Goal: Information Seeking & Learning: Check status

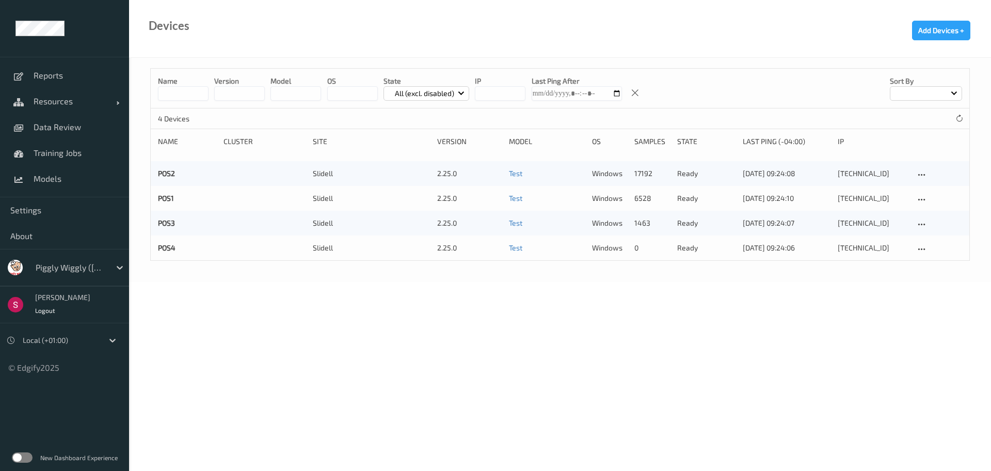
click at [26, 454] on label at bounding box center [22, 457] width 21 height 10
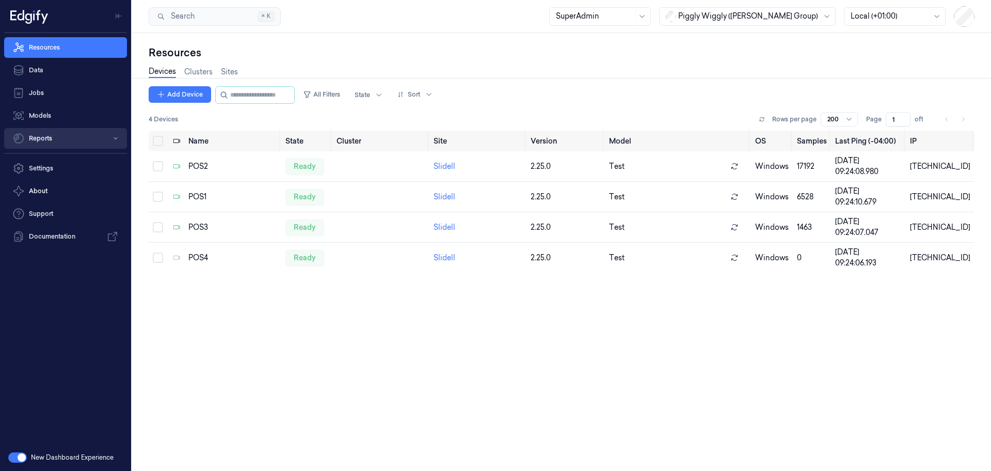
click at [47, 135] on button "Reports" at bounding box center [65, 138] width 123 height 21
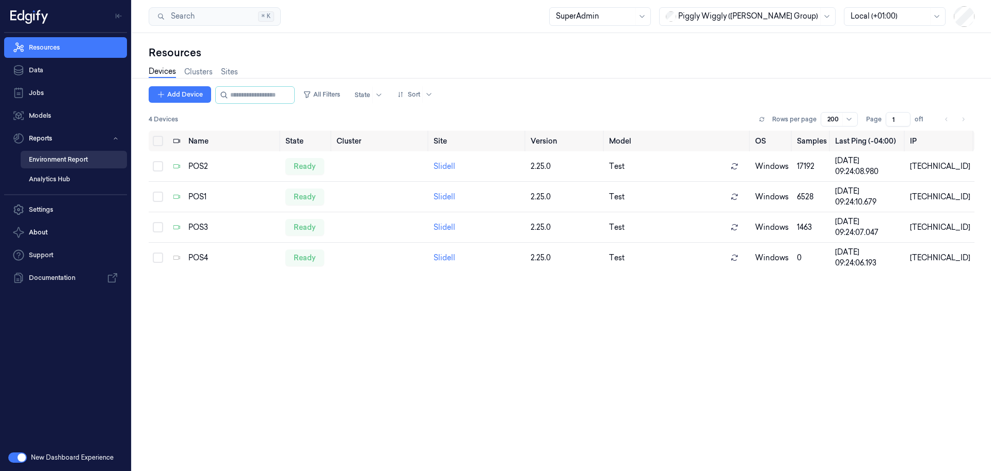
click at [59, 159] on link "Environment Report" at bounding box center [74, 160] width 106 height 18
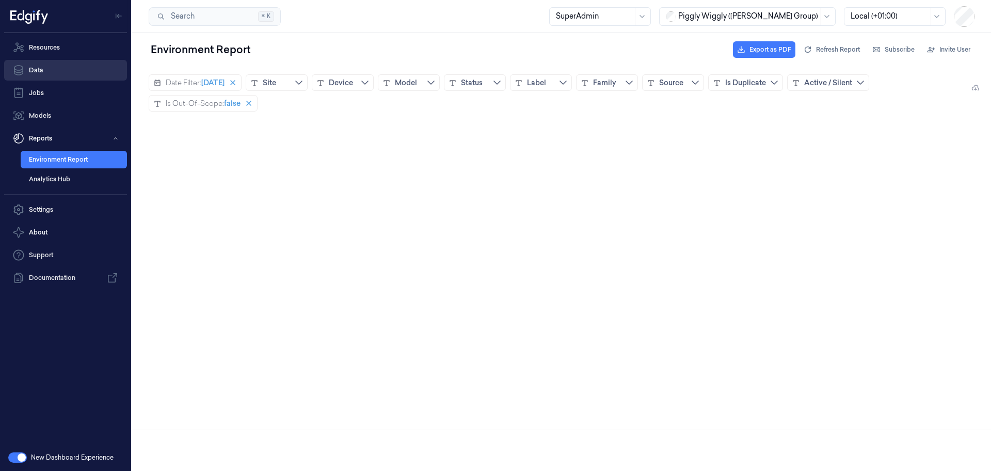
click at [45, 70] on link "Data" at bounding box center [65, 70] width 123 height 21
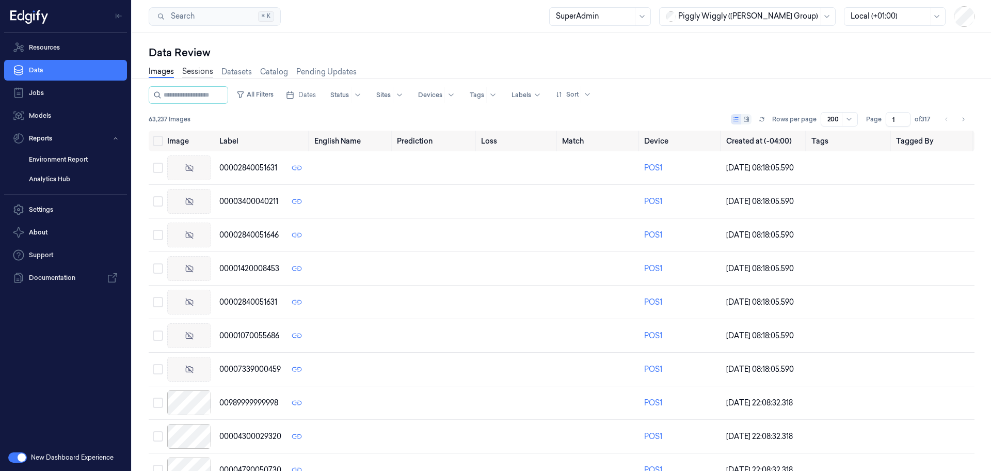
click at [206, 73] on link "Sessions" at bounding box center [197, 72] width 31 height 12
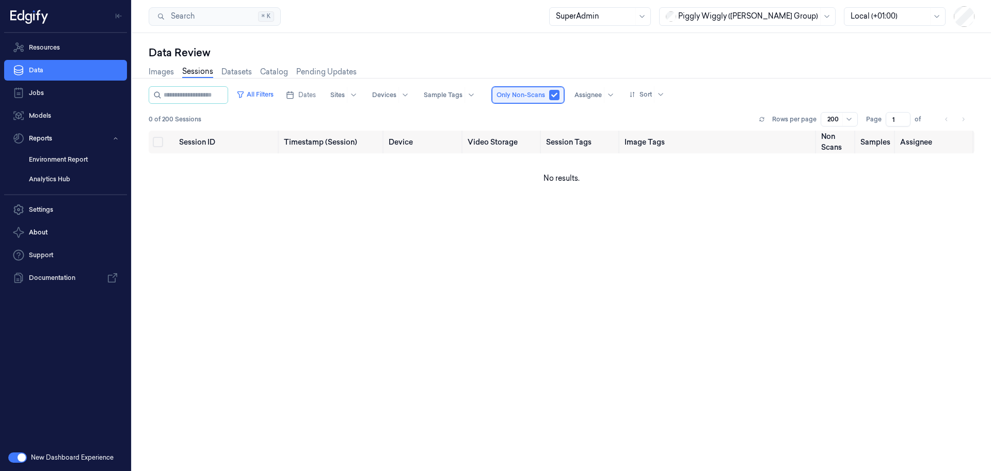
click at [561, 100] on div "Only Non-Scans" at bounding box center [528, 95] width 72 height 17
click at [559, 98] on button "button" at bounding box center [554, 95] width 10 height 10
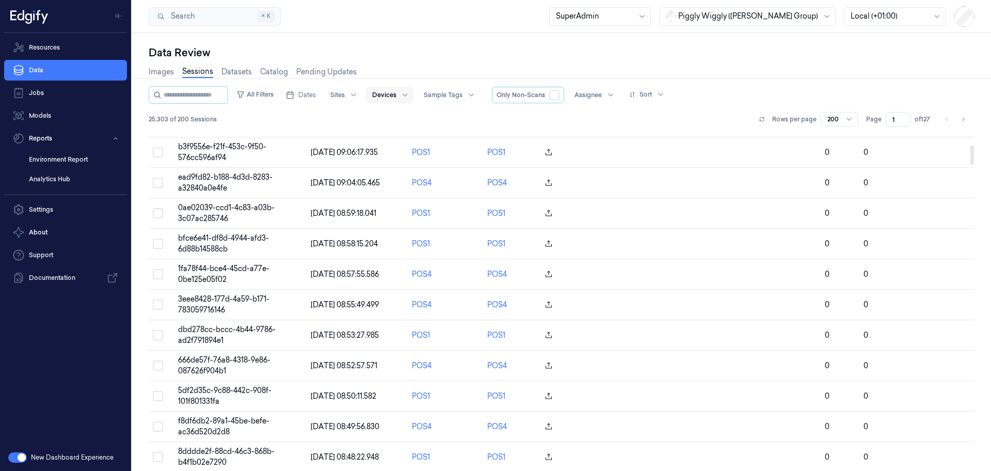
scroll to position [259, 0]
click at [269, 93] on button "All Filters" at bounding box center [254, 94] width 45 height 17
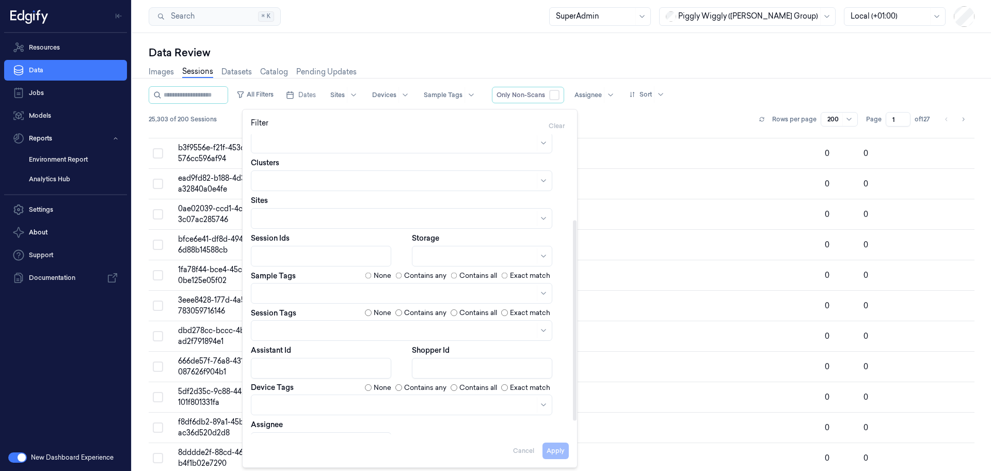
scroll to position [128, 0]
click at [436, 401] on div at bounding box center [395, 404] width 277 height 11
click at [440, 408] on div at bounding box center [395, 404] width 277 height 11
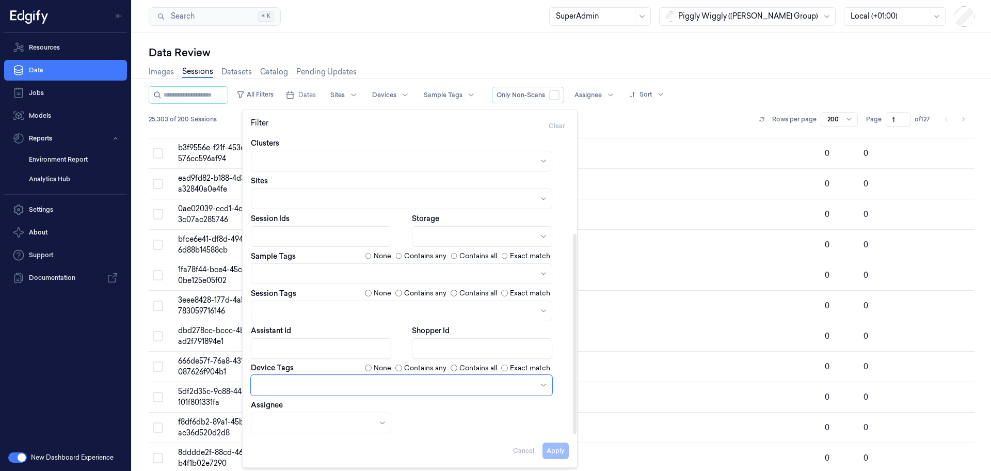
scroll to position [148, 0]
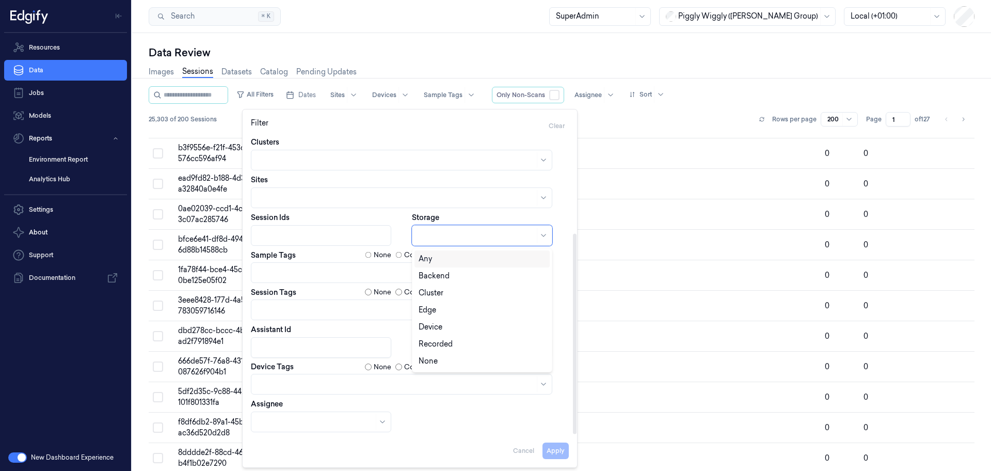
click at [471, 239] on div at bounding box center [476, 235] width 116 height 11
click at [454, 273] on div "Backend" at bounding box center [481, 275] width 127 height 11
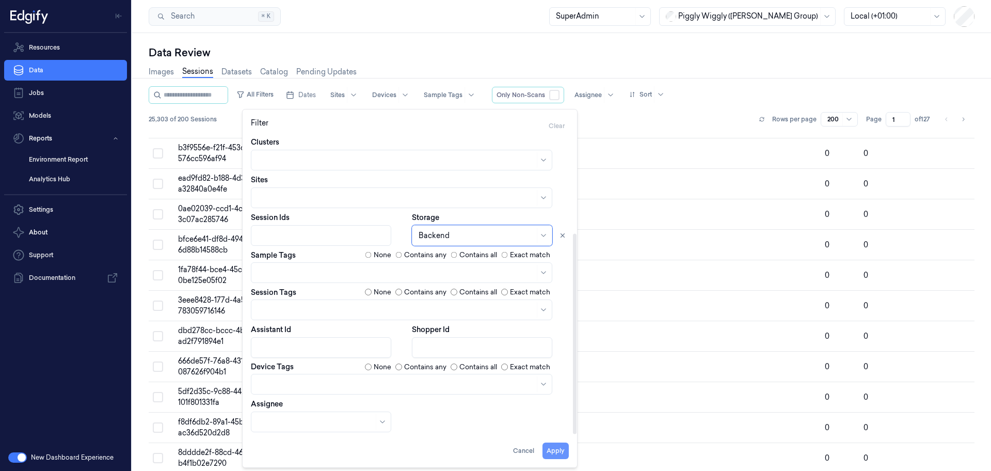
click at [551, 446] on button "Apply" at bounding box center [555, 450] width 26 height 17
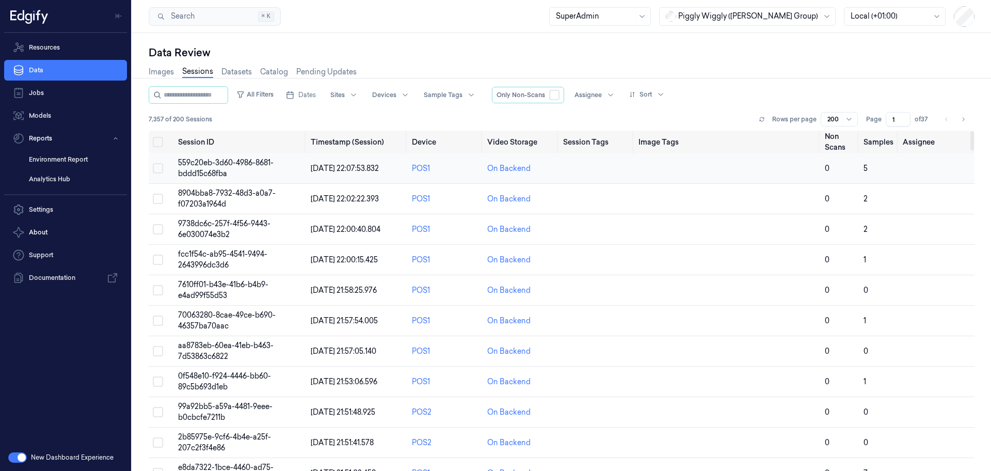
click at [214, 171] on span "559c20eb-3d60-4986-8681-bddd15c68fba" at bounding box center [225, 168] width 95 height 20
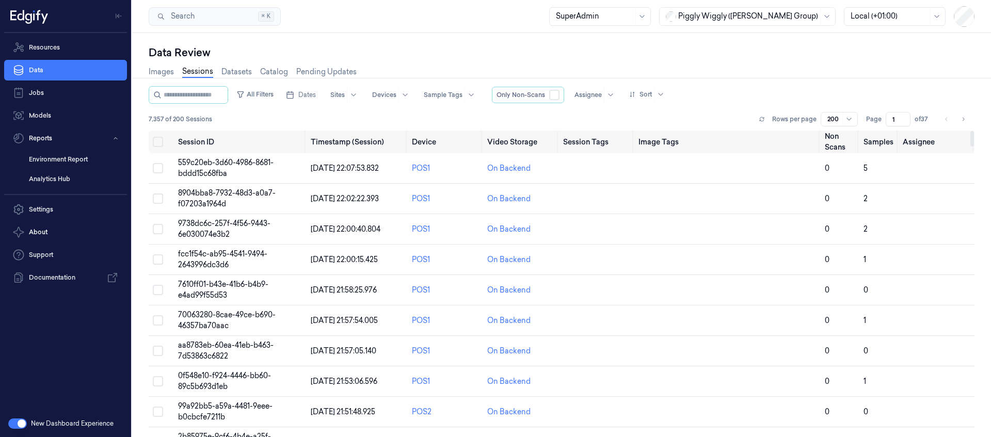
click at [238, 164] on span "559c20eb-3d60-4986-8681-bddd15c68fba" at bounding box center [225, 168] width 95 height 20
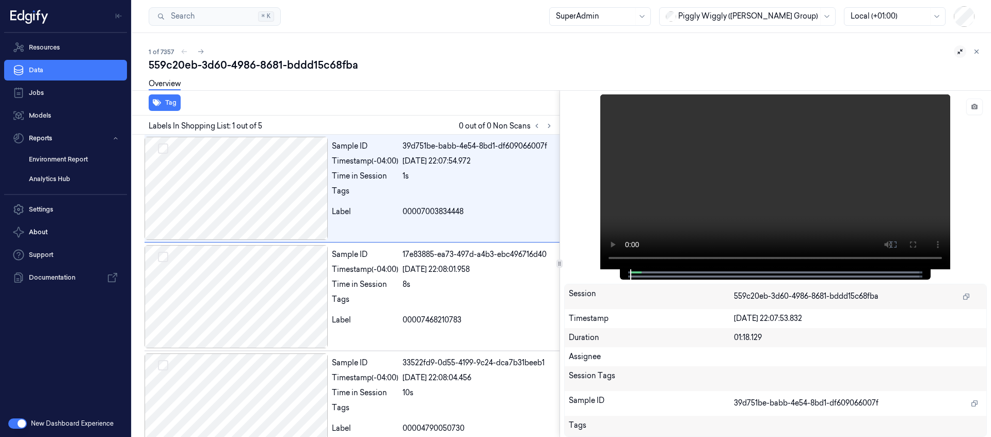
click at [960, 54] on icon at bounding box center [959, 51] width 7 height 7
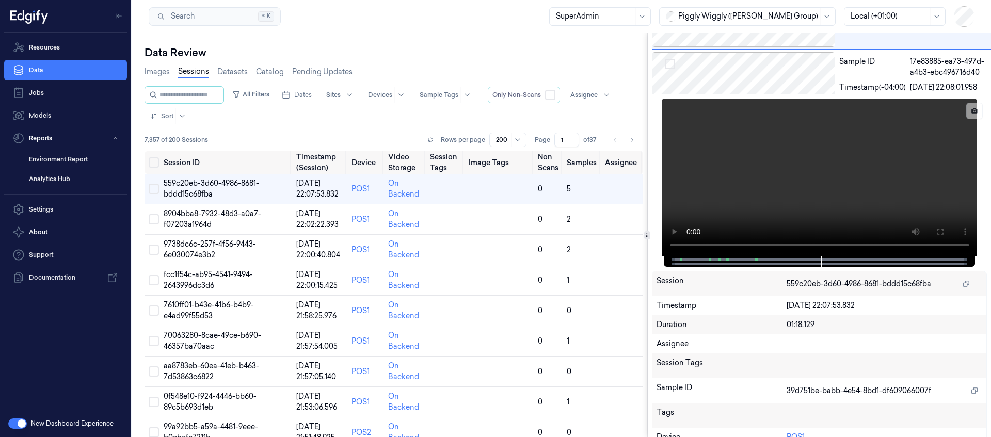
scroll to position [197, 0]
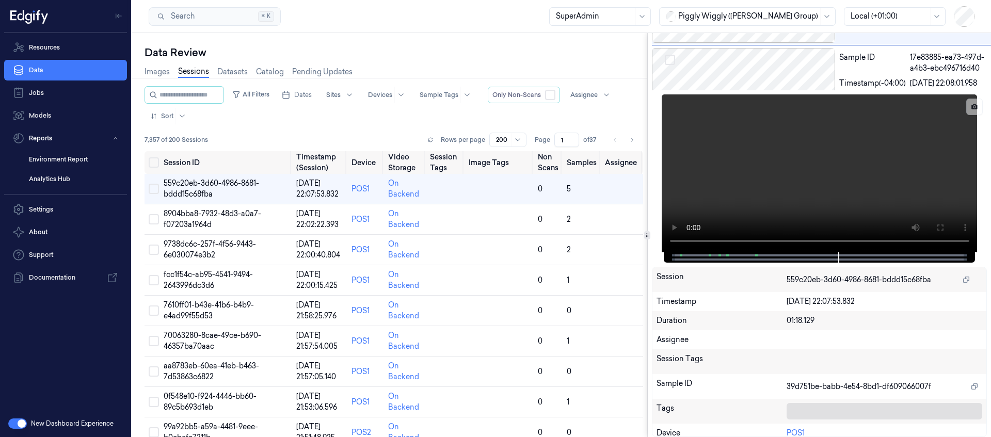
click at [798, 410] on div at bounding box center [884, 411] width 196 height 17
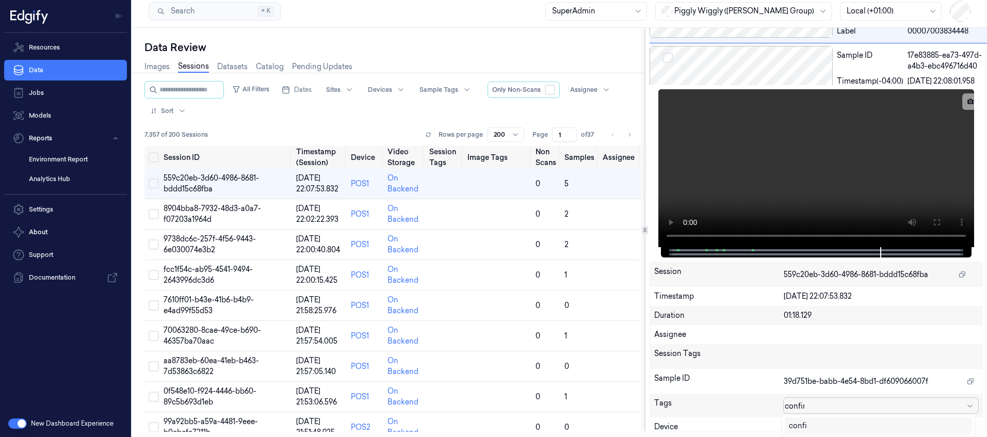
scroll to position [7, 0]
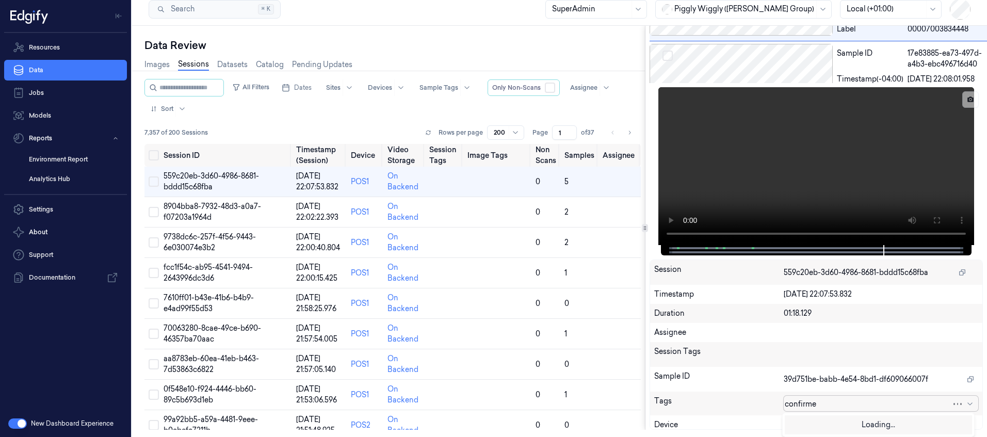
type input "confirmed"
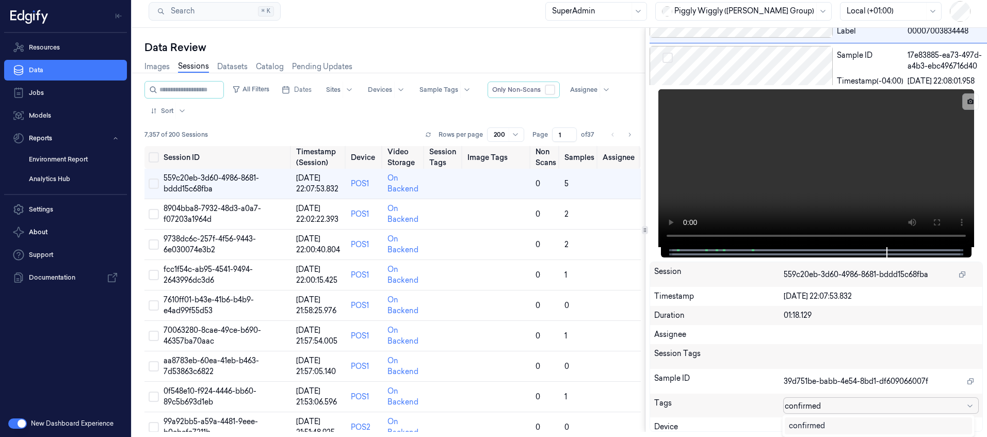
click at [814, 426] on div "confirmed" at bounding box center [807, 426] width 36 height 11
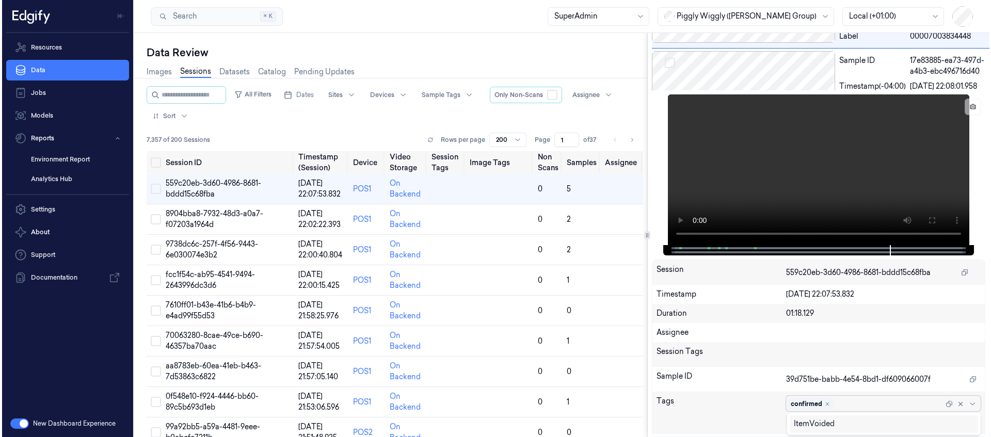
scroll to position [0, 0]
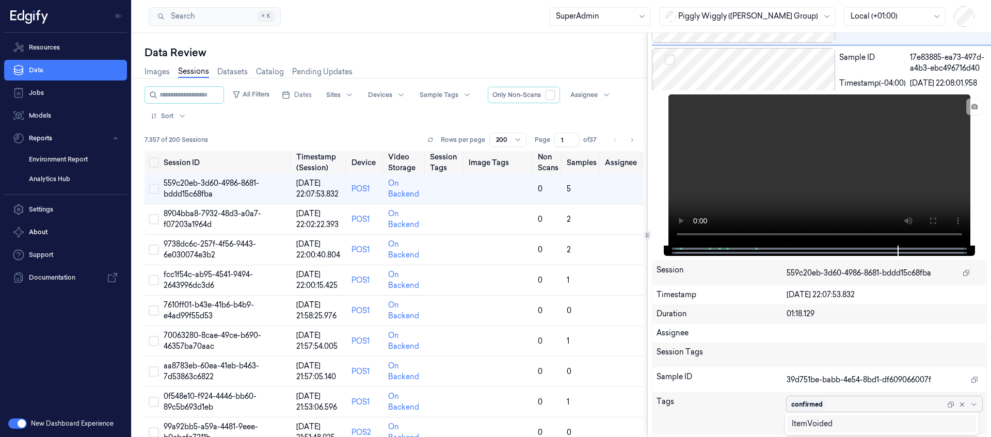
click at [753, 393] on div "Tags option , selected. 1 result available. Use Up and Down to choose options, …" at bounding box center [819, 413] width 334 height 42
click at [794, 421] on icon at bounding box center [794, 423] width 6 height 6
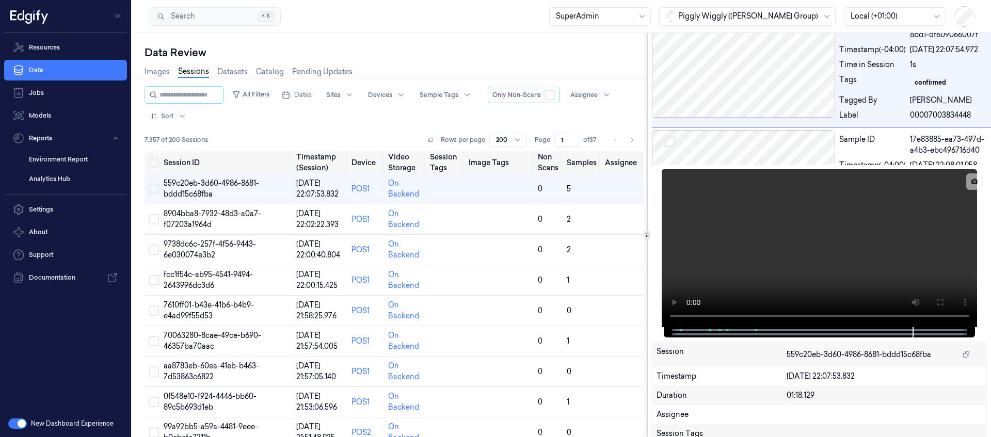
scroll to position [197, 0]
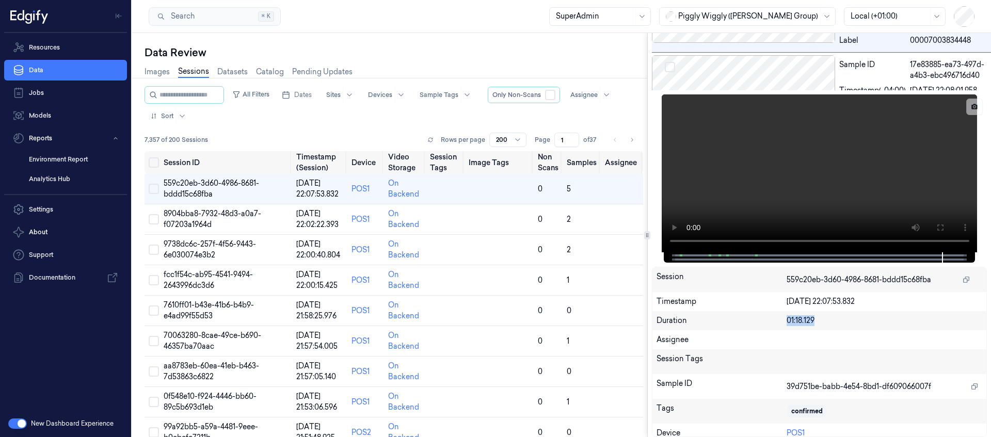
drag, startPoint x: 816, startPoint y: 318, endPoint x: 779, endPoint y: 321, distance: 37.8
click at [779, 321] on div "Duration 01:18.129" at bounding box center [819, 320] width 334 height 19
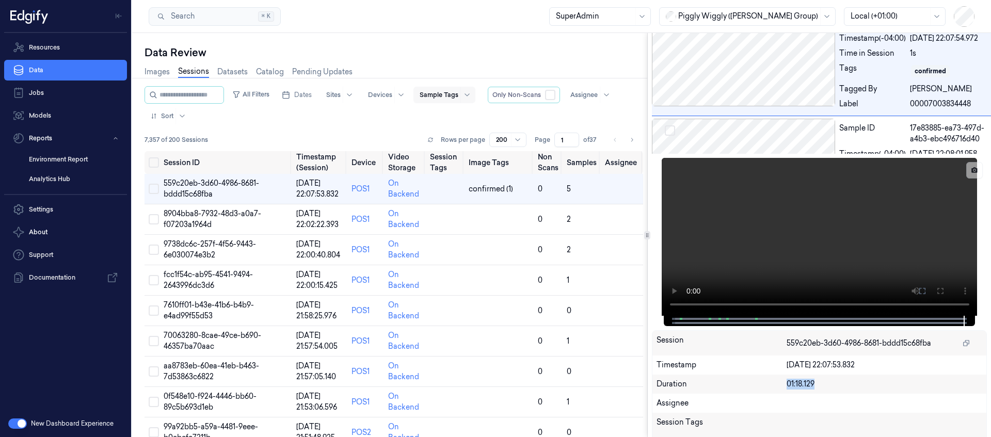
scroll to position [0, 0]
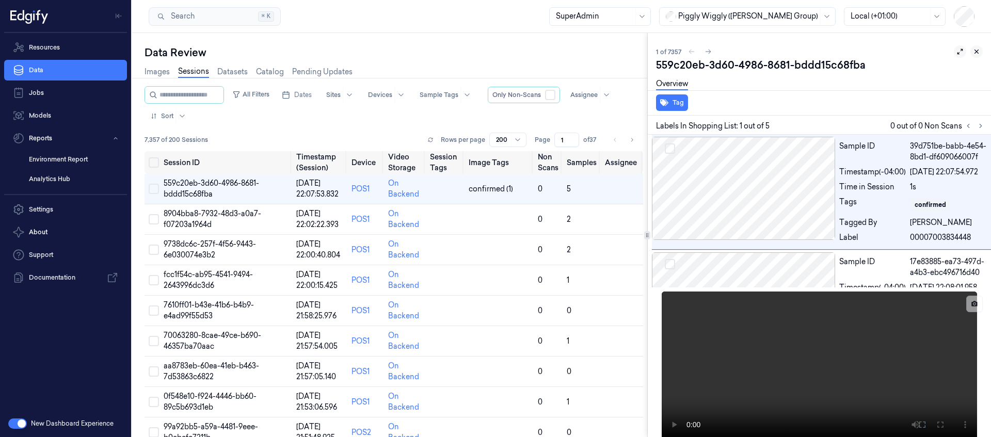
click at [975, 53] on icon at bounding box center [977, 52] width 4 height 4
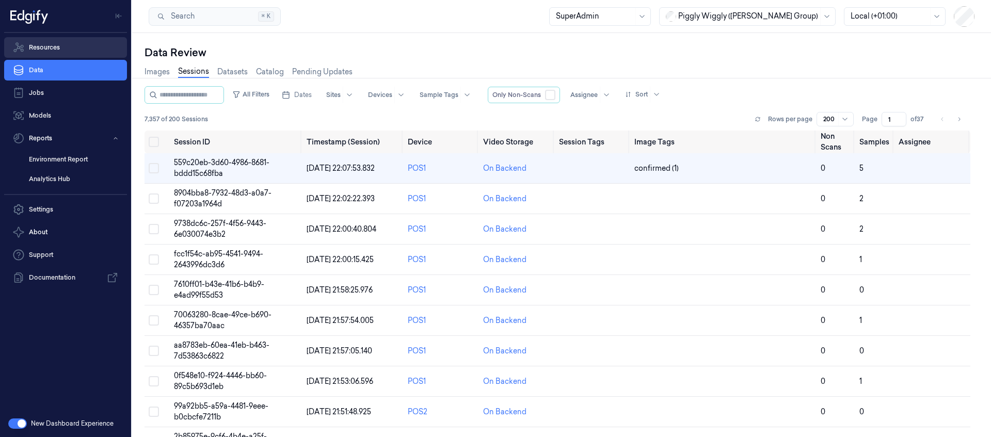
click at [82, 50] on link "Resources" at bounding box center [65, 47] width 123 height 21
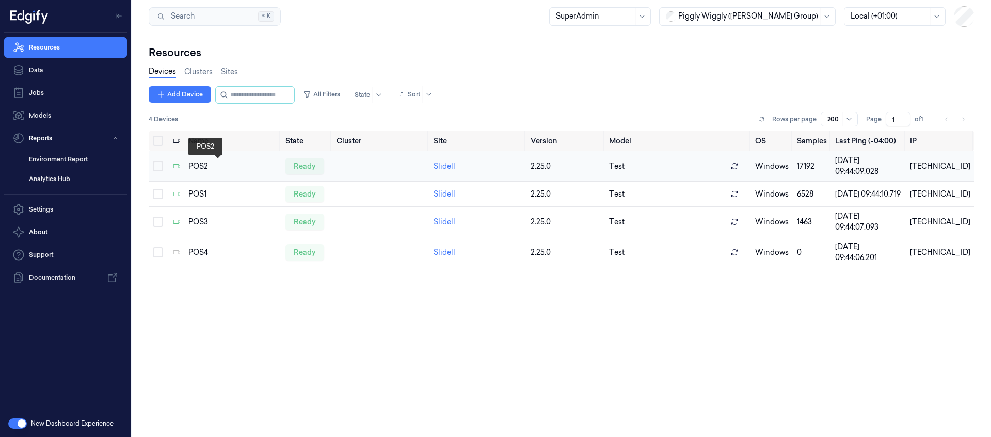
click at [199, 167] on div "POS2" at bounding box center [232, 166] width 89 height 11
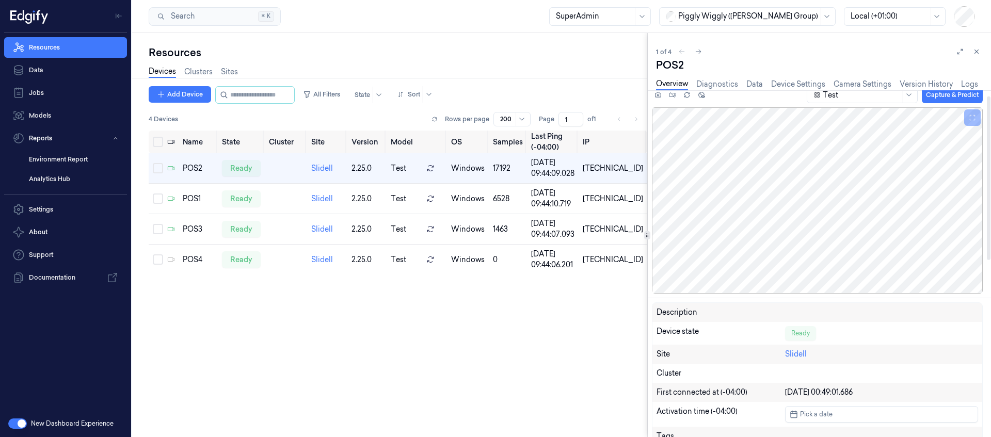
scroll to position [13, 0]
click at [771, 82] on link "Device Settings" at bounding box center [798, 84] width 54 height 12
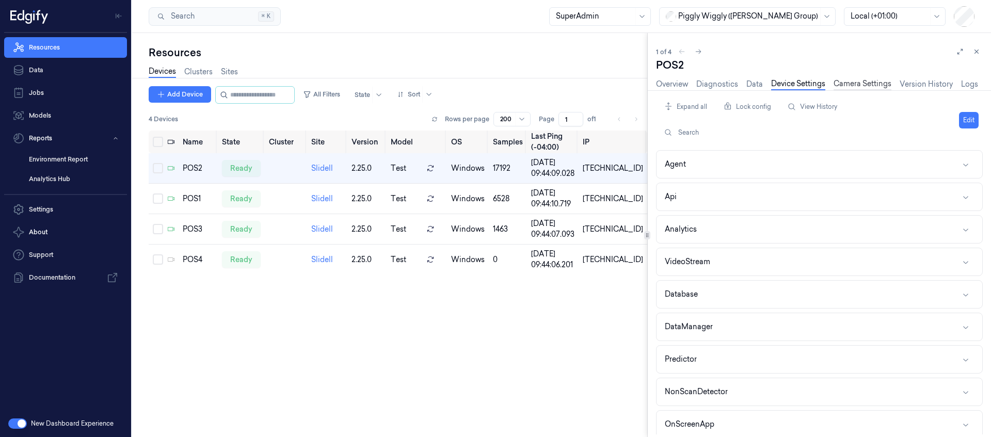
click at [850, 84] on link "Camera Settings" at bounding box center [862, 84] width 58 height 12
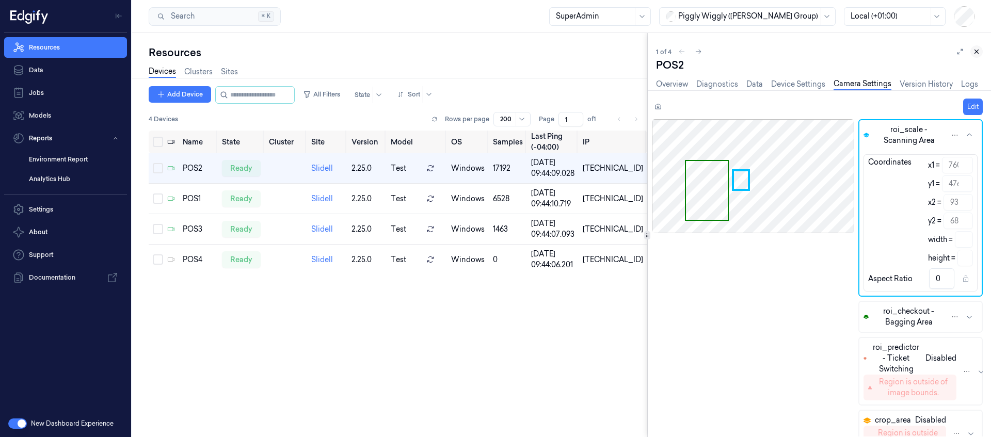
click at [976, 54] on button at bounding box center [976, 51] width 12 height 12
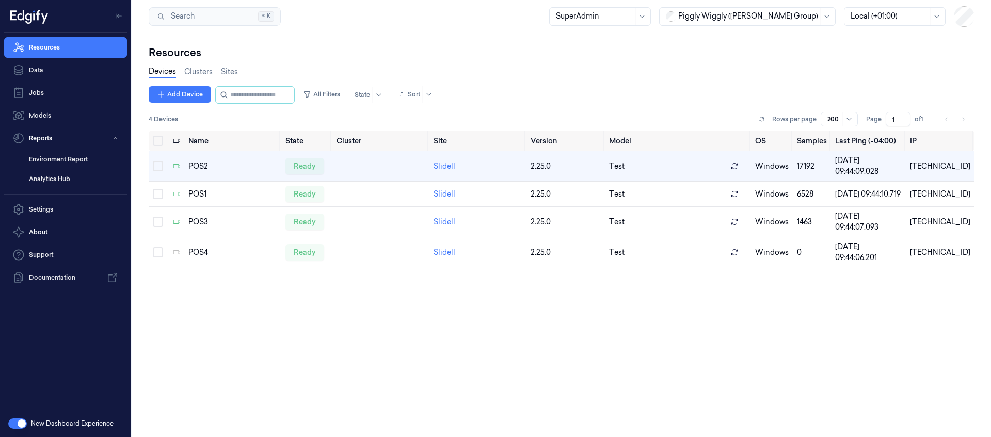
click at [781, 16] on div at bounding box center [748, 16] width 140 height 11
click at [755, 37] on div "DollarGeneral" at bounding box center [758, 39] width 142 height 11
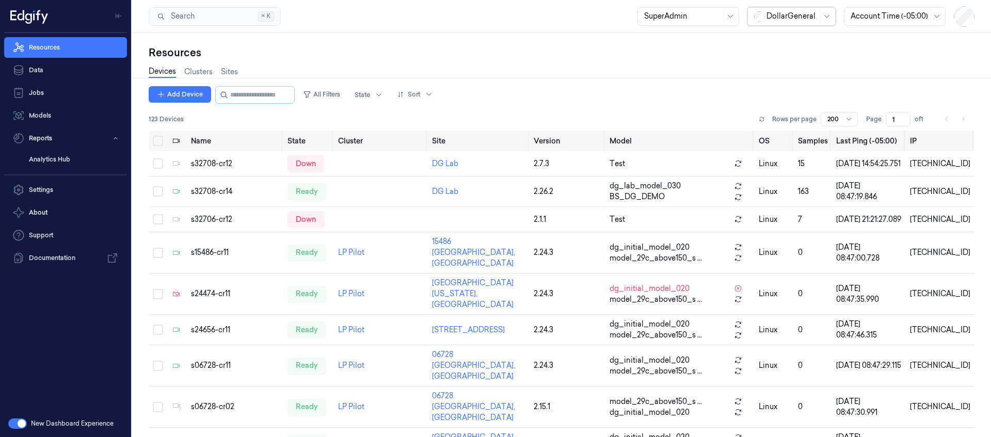
click at [794, 15] on div at bounding box center [792, 16] width 52 height 11
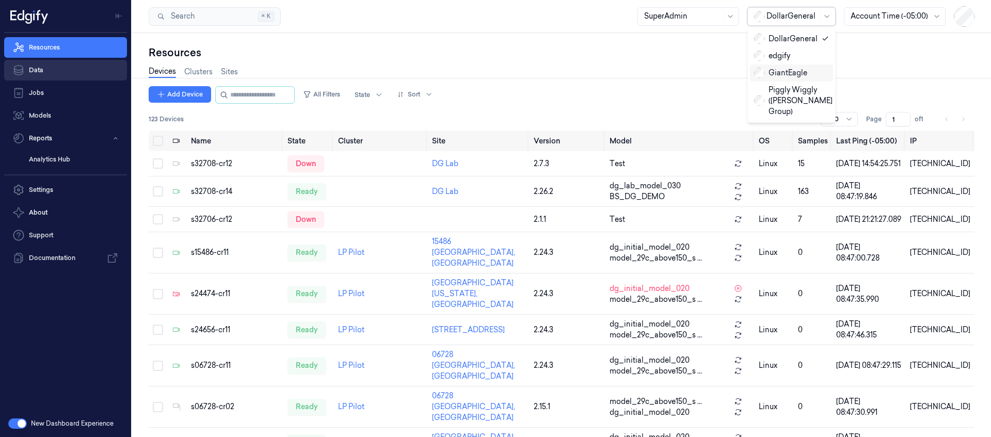
click at [66, 71] on link "Data" at bounding box center [65, 70] width 123 height 21
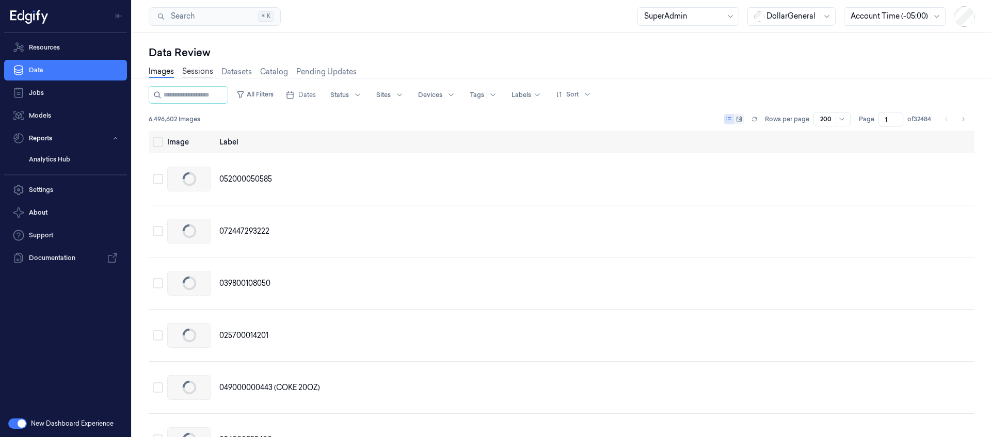
click at [202, 75] on link "Sessions" at bounding box center [197, 72] width 31 height 12
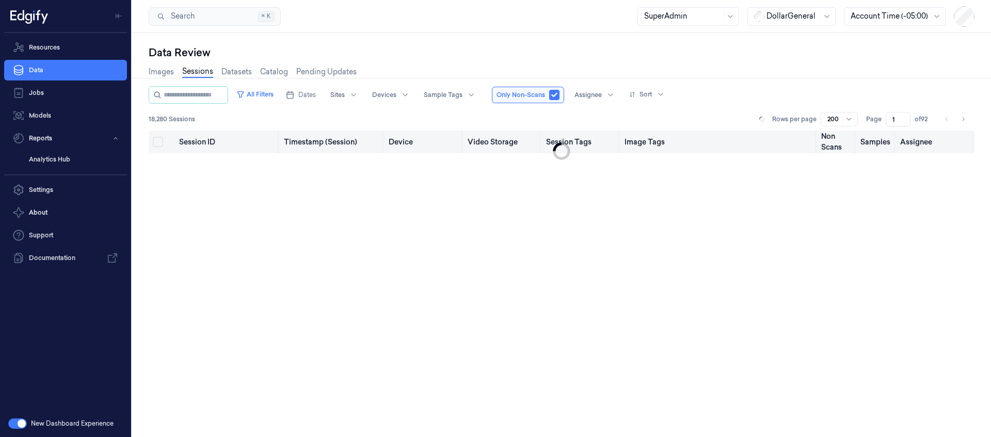
drag, startPoint x: 310, startPoint y: 94, endPoint x: 286, endPoint y: 149, distance: 59.8
click at [308, 93] on button "Dates" at bounding box center [301, 95] width 38 height 17
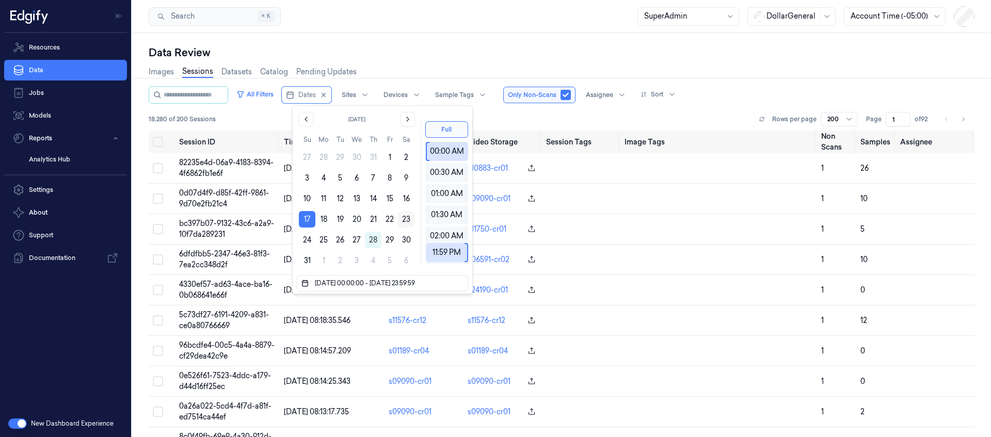
click at [400, 215] on button "23" at bounding box center [406, 219] width 17 height 17
type input "17/08/2025 00:00:00 - 23/08/2025 23:59:59"
click at [498, 118] on div "18,280 of 200 Sessions Rows per page 200 Page 1 of 92" at bounding box center [562, 119] width 826 height 14
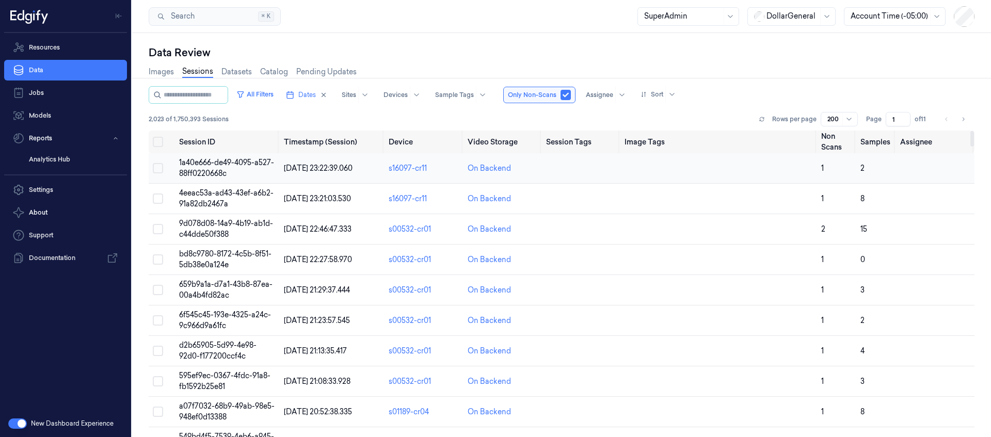
click at [209, 169] on span "1a40e666-de49-4095-a527-88ff0220668c" at bounding box center [226, 168] width 95 height 20
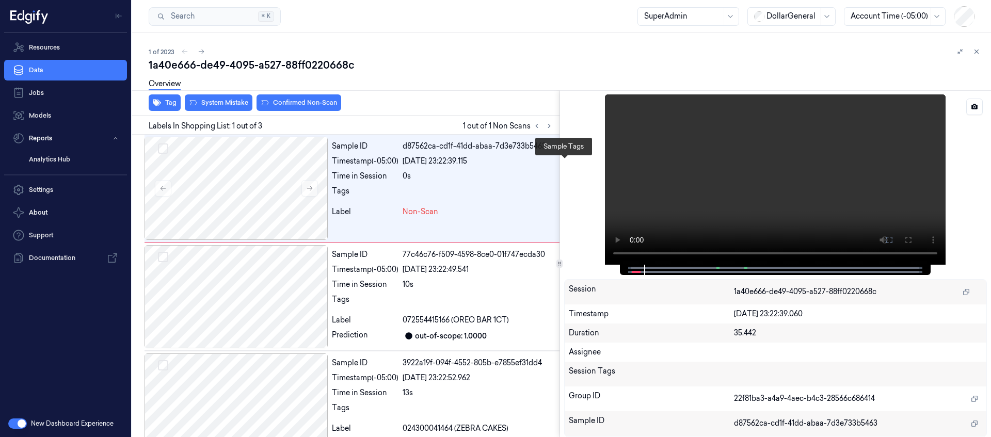
click at [632, 273] on span at bounding box center [633, 271] width 2 height 5
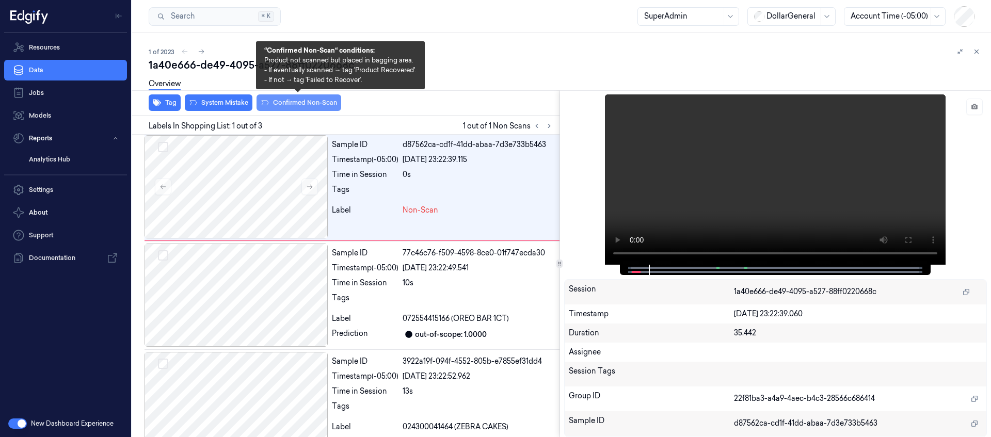
click at [293, 104] on button "Confirmed Non-Scan" at bounding box center [298, 102] width 85 height 17
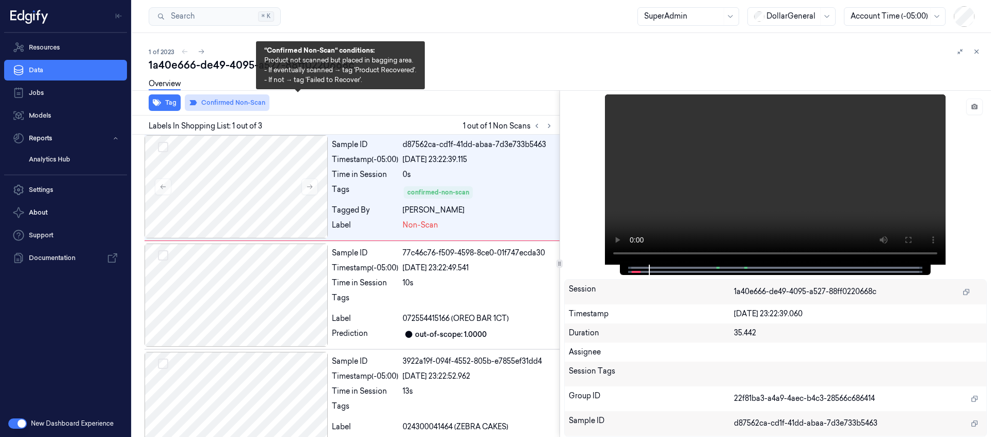
scroll to position [0, 0]
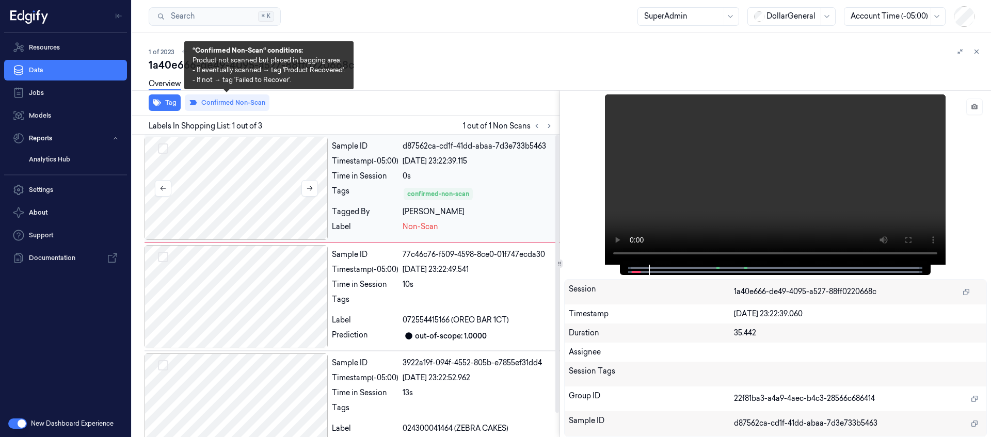
click at [258, 183] on div at bounding box center [235, 188] width 183 height 103
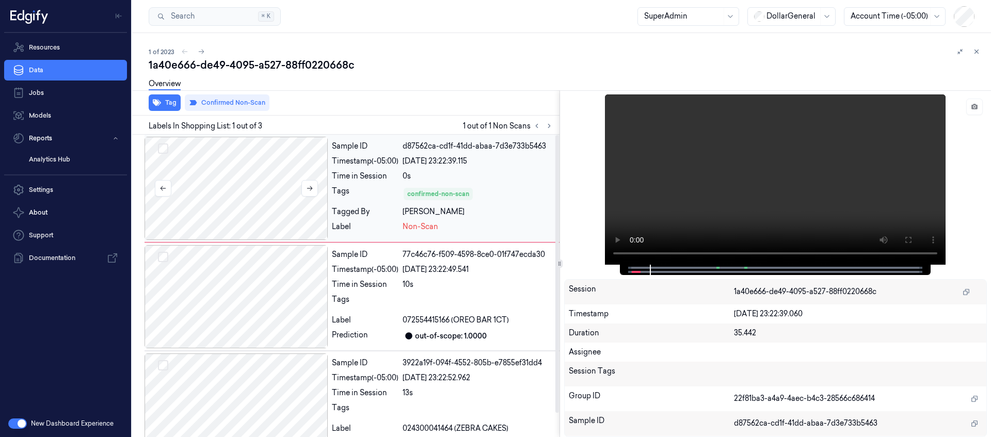
click at [272, 201] on div at bounding box center [235, 188] width 183 height 103
drag, startPoint x: 639, startPoint y: 272, endPoint x: 628, endPoint y: 272, distance: 10.8
click at [628, 272] on div at bounding box center [775, 270] width 311 height 10
click at [268, 285] on div at bounding box center [235, 296] width 183 height 103
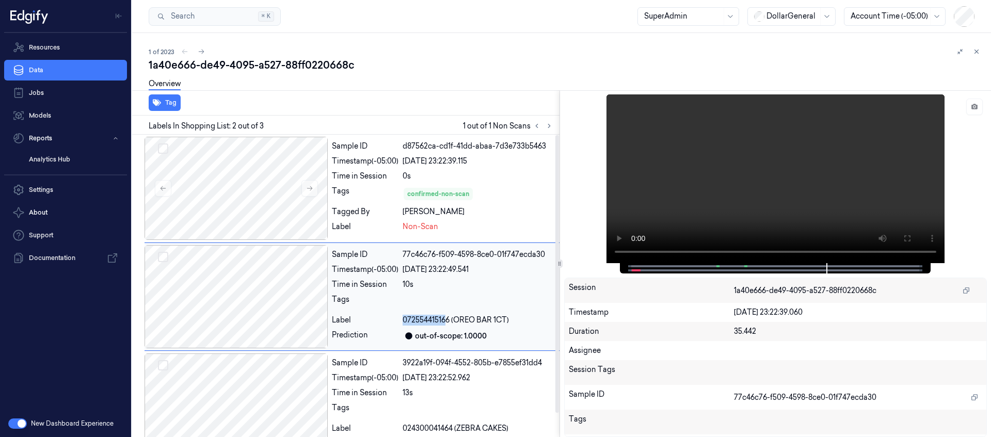
drag, startPoint x: 404, startPoint y: 321, endPoint x: 447, endPoint y: 319, distance: 43.4
click at [447, 319] on span "072554415166 (OREO BAR 1CT)" at bounding box center [455, 320] width 106 height 11
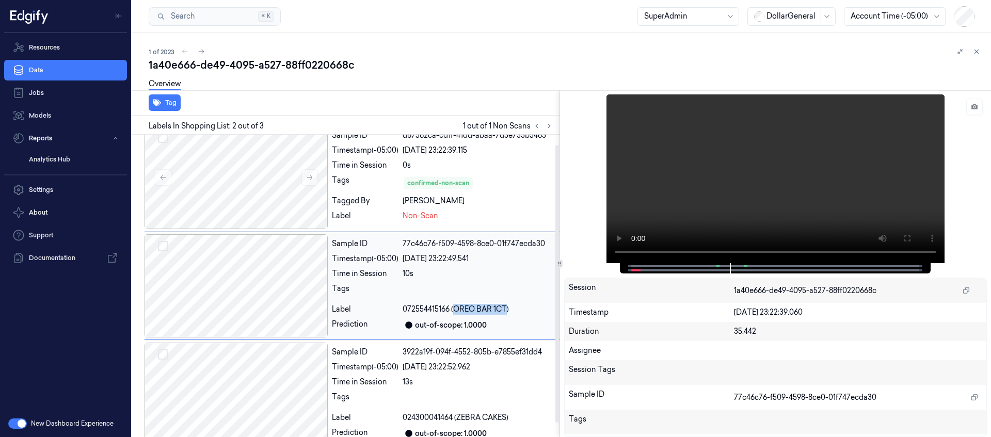
drag, startPoint x: 457, startPoint y: 310, endPoint x: 505, endPoint y: 309, distance: 48.0
click at [505, 309] on span "072554415166 (OREO BAR 1CT)" at bounding box center [455, 309] width 106 height 11
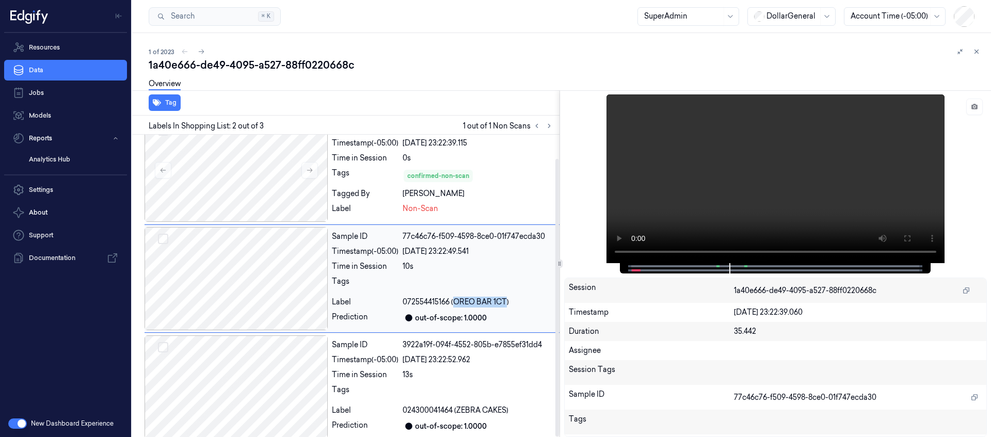
scroll to position [26, 0]
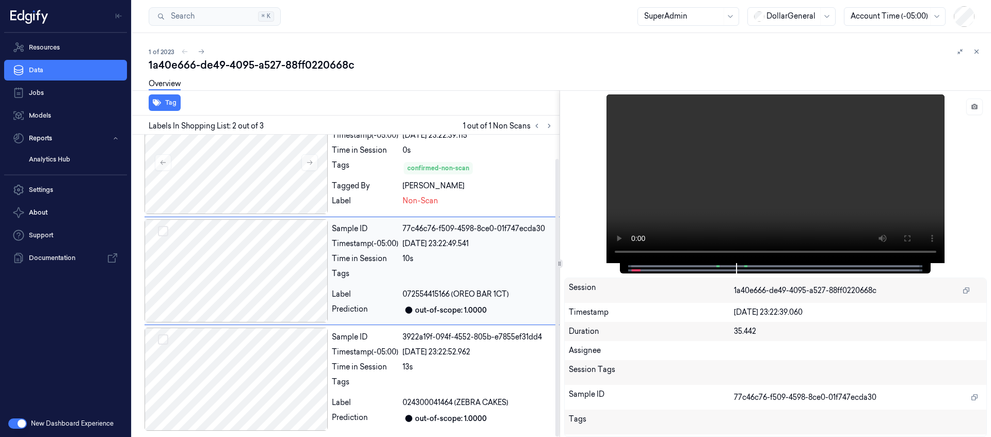
click at [422, 296] on span "072554415166 (OREO BAR 1CT)" at bounding box center [455, 294] width 106 height 11
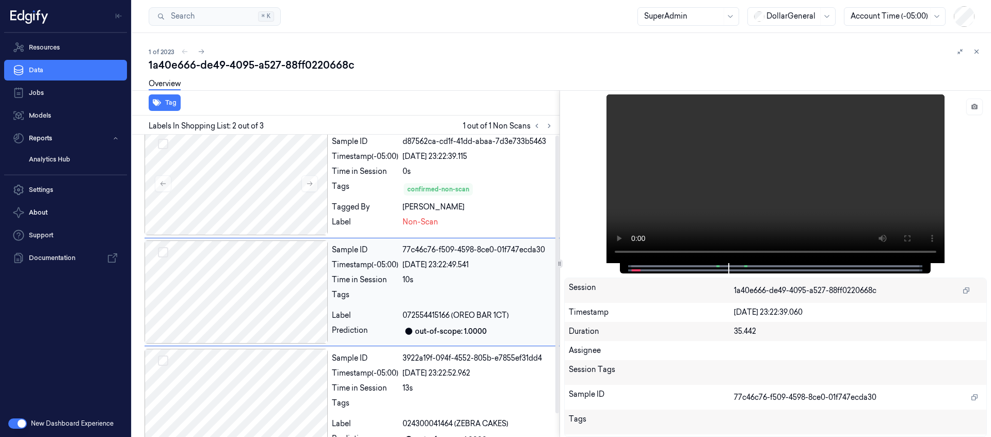
scroll to position [0, 0]
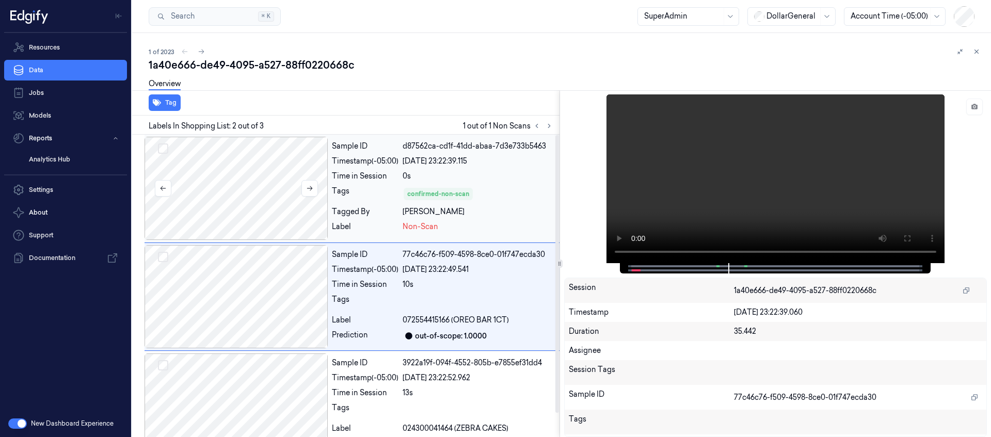
click at [215, 200] on div at bounding box center [235, 188] width 183 height 103
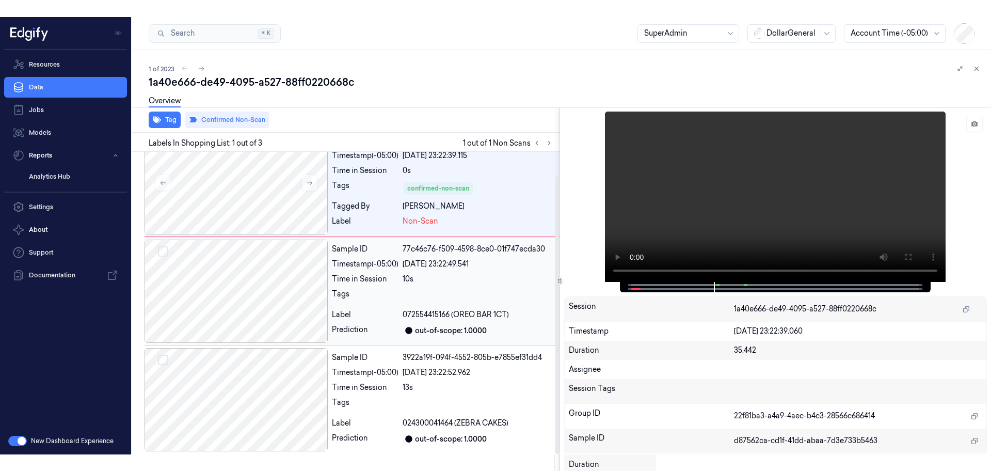
scroll to position [26, 0]
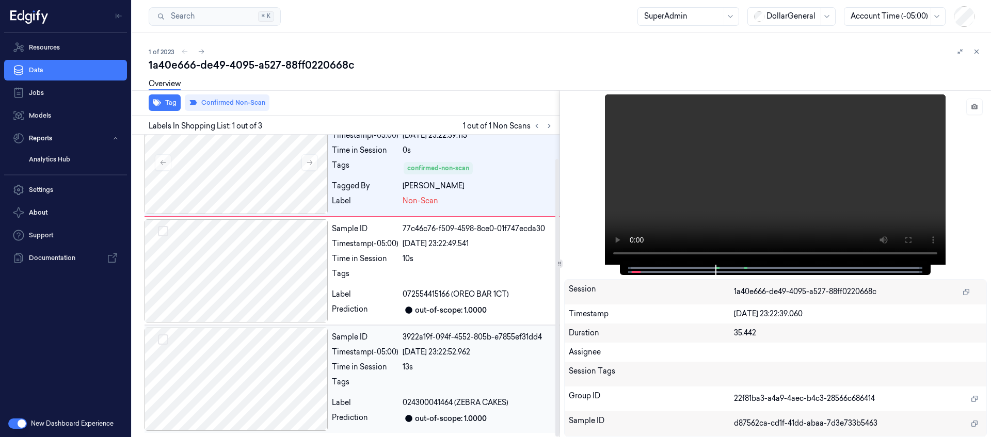
click at [283, 369] on div at bounding box center [235, 379] width 183 height 103
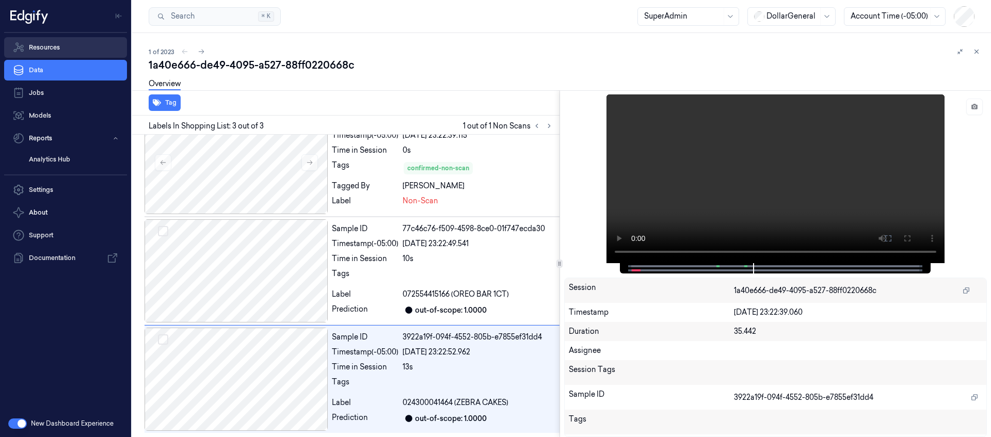
click at [82, 49] on link "Resources" at bounding box center [65, 47] width 123 height 21
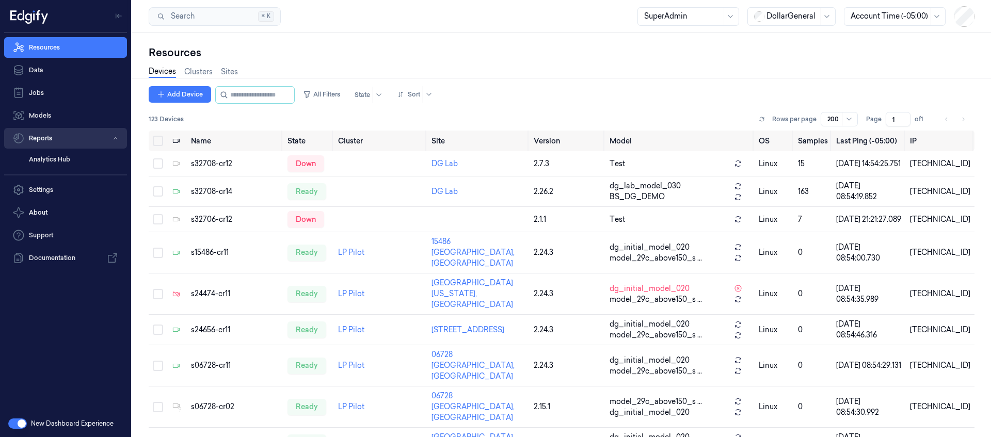
click at [77, 134] on button "Reports" at bounding box center [65, 138] width 123 height 21
click at [77, 136] on button "Reports" at bounding box center [65, 138] width 123 height 21
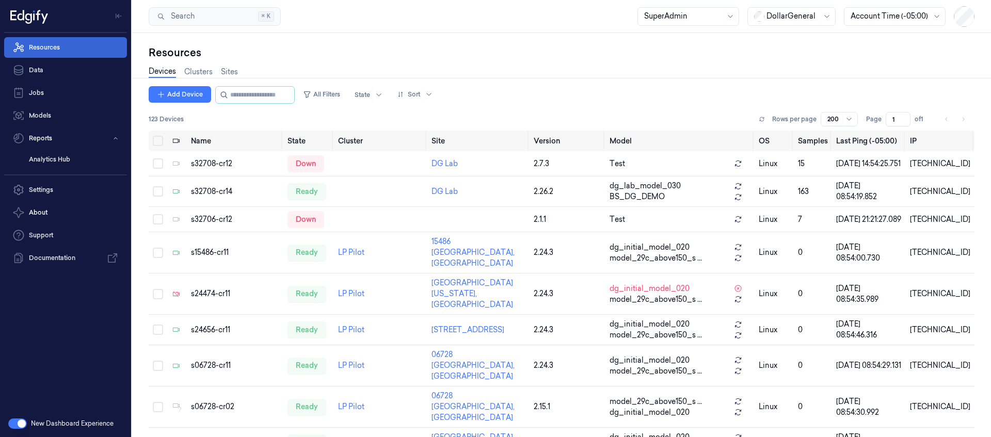
click at [85, 47] on link "Resources" at bounding box center [65, 47] width 123 height 21
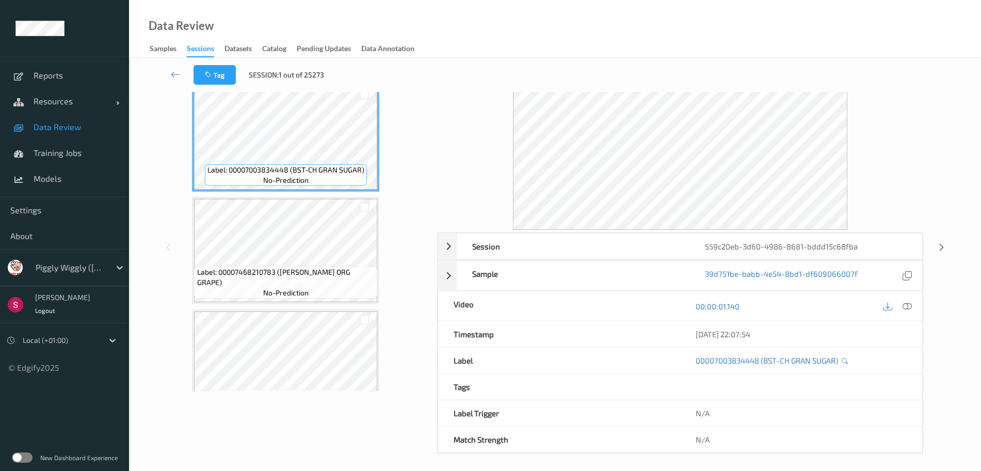
scroll to position [252, 0]
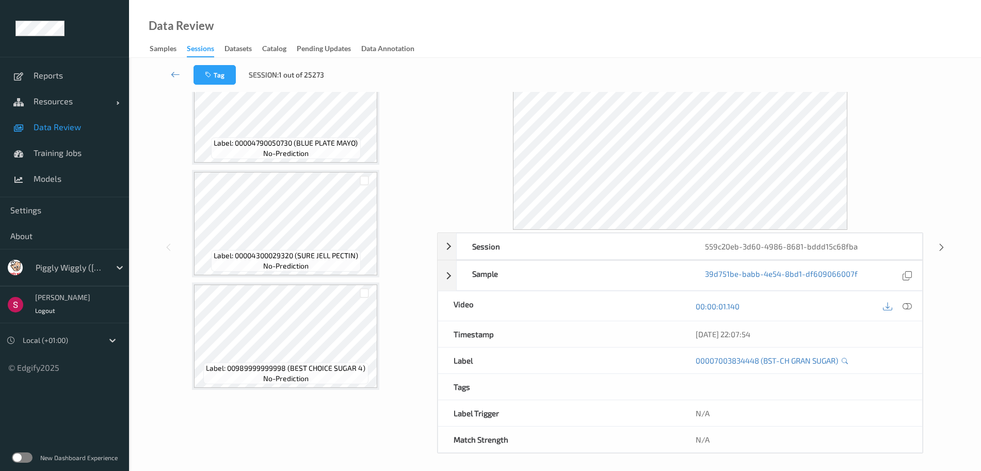
click at [27, 454] on label at bounding box center [22, 457] width 21 height 10
